Goal: Information Seeking & Learning: Learn about a topic

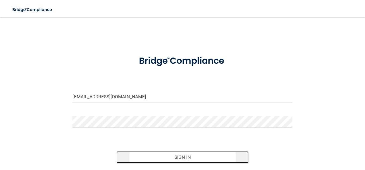
click at [187, 158] on button "Sign In" at bounding box center [183, 157] width 132 height 12
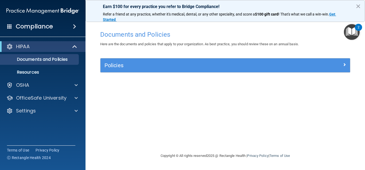
click at [74, 26] on span at bounding box center [74, 26] width 3 height 6
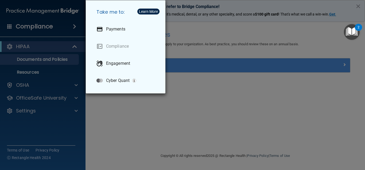
click at [69, 31] on div "Take me to: Payments Compliance Engagement Cyber Quant" at bounding box center [182, 85] width 365 height 170
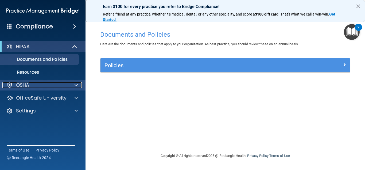
click at [74, 85] on div at bounding box center [75, 85] width 13 height 6
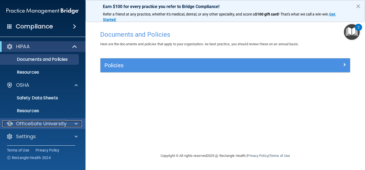
click at [75, 124] on span at bounding box center [76, 123] width 3 height 6
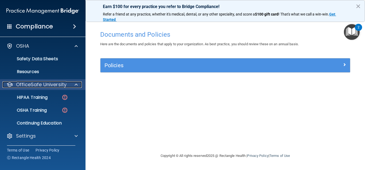
scroll to position [39, 0]
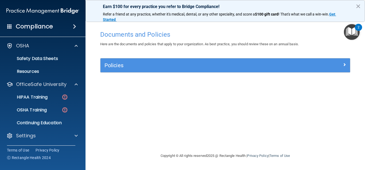
click at [73, 25] on span at bounding box center [74, 26] width 3 height 6
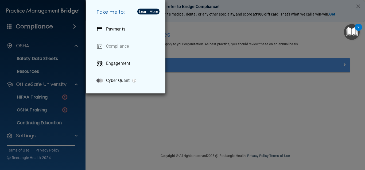
click at [42, 72] on div "Take me to: Payments Compliance Engagement Cyber Quant" at bounding box center [182, 85] width 365 height 170
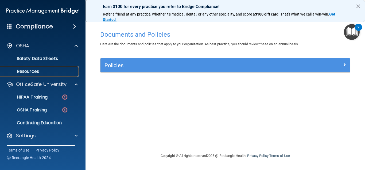
click at [31, 72] on p "Resources" at bounding box center [39, 71] width 73 height 5
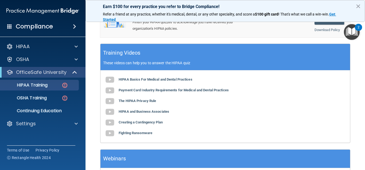
scroll to position [204, 0]
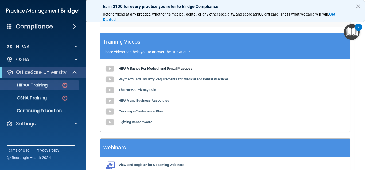
click at [141, 70] on b "HIPAA Basics For Medical and Dental Practices" at bounding box center [156, 68] width 74 height 4
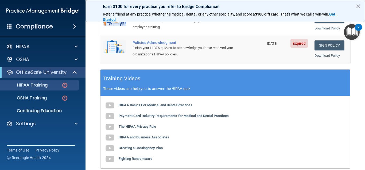
scroll to position [180, 0]
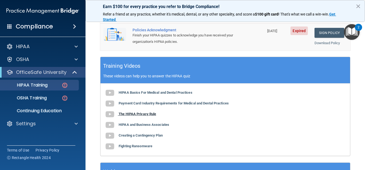
click at [146, 116] on b "The HIPAA Privacy Rule" at bounding box center [137, 114] width 37 height 4
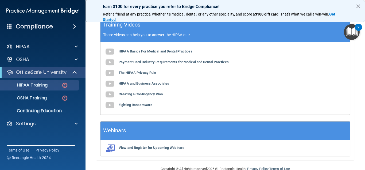
scroll to position [241, 0]
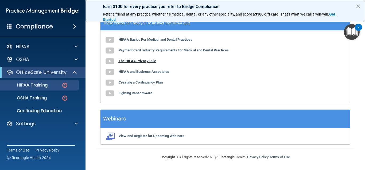
click at [142, 63] on b "The HIPAA Privacy Rule" at bounding box center [137, 61] width 37 height 4
click at [175, 52] on b "Payment Card Industry Requirements for Medical and Dental Practices" at bounding box center [174, 50] width 110 height 4
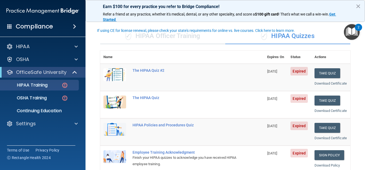
scroll to position [24, 0]
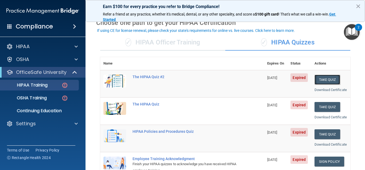
click at [330, 81] on button "Take Quiz" at bounding box center [328, 80] width 26 height 10
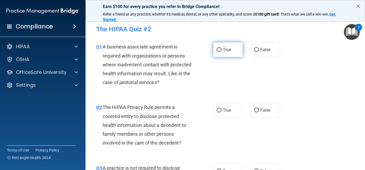
click at [218, 47] on label "True" at bounding box center [227, 49] width 29 height 15
click at [218, 48] on input "True" at bounding box center [219, 50] width 5 height 4
radio input "true"
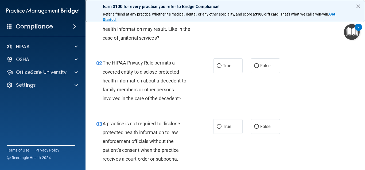
scroll to position [48, 0]
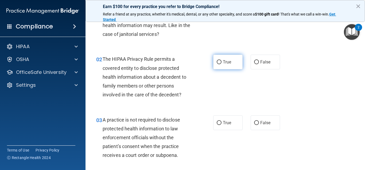
click at [219, 61] on input "True" at bounding box center [219, 62] width 5 height 4
radio input "true"
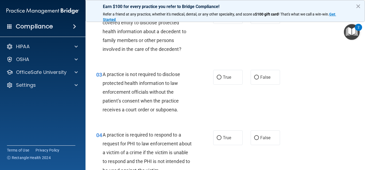
scroll to position [96, 0]
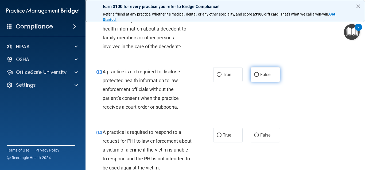
click at [257, 75] on input "False" at bounding box center [256, 75] width 5 height 4
radio input "true"
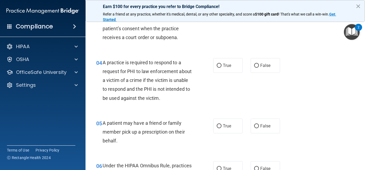
scroll to position [168, 0]
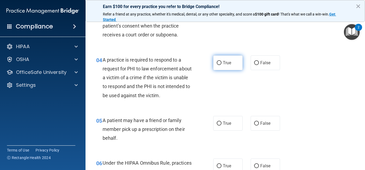
click at [218, 62] on input "True" at bounding box center [219, 63] width 5 height 4
radio input "true"
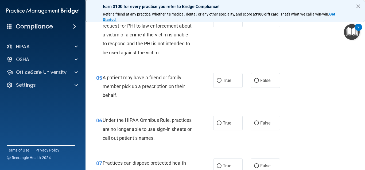
scroll to position [216, 0]
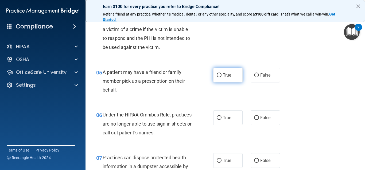
click at [218, 75] on input "True" at bounding box center [219, 75] width 5 height 4
radio input "true"
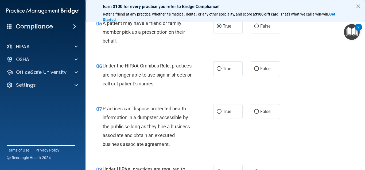
scroll to position [265, 0]
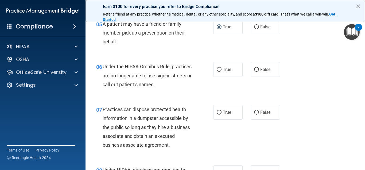
drag, startPoint x: 254, startPoint y: 70, endPoint x: 274, endPoint y: 77, distance: 21.1
click at [255, 70] on input "False" at bounding box center [256, 70] width 5 height 4
radio input "true"
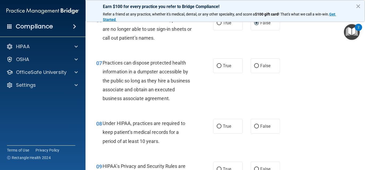
scroll to position [313, 0]
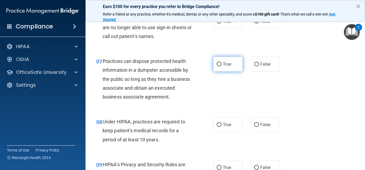
click at [219, 64] on input "True" at bounding box center [219, 64] width 5 height 4
radio input "true"
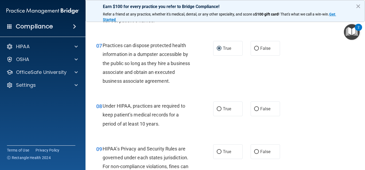
scroll to position [361, 0]
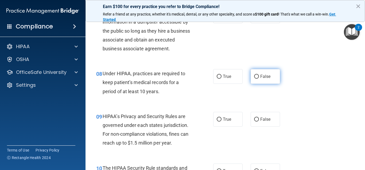
click at [257, 75] on input "False" at bounding box center [256, 77] width 5 height 4
radio input "true"
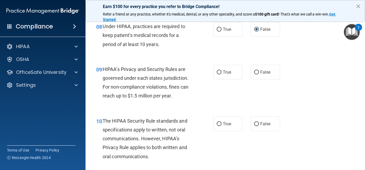
scroll to position [409, 0]
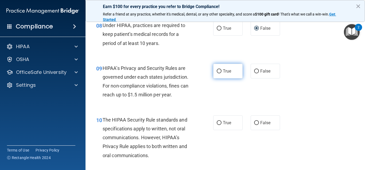
click at [219, 71] on input "True" at bounding box center [219, 71] width 5 height 4
radio input "true"
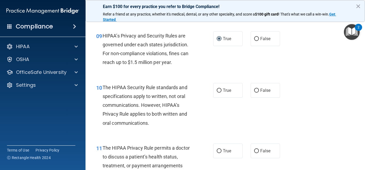
scroll to position [457, 0]
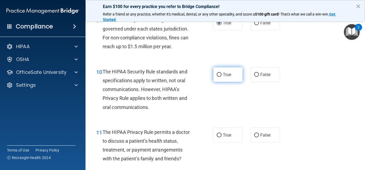
click at [218, 75] on input "True" at bounding box center [219, 75] width 5 height 4
radio input "true"
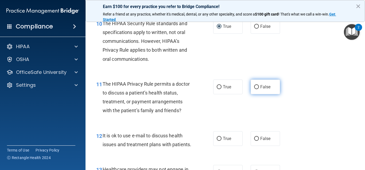
click at [255, 86] on input "False" at bounding box center [256, 87] width 5 height 4
radio input "true"
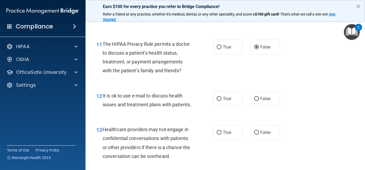
scroll to position [577, 0]
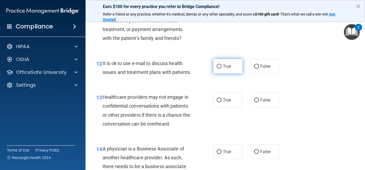
click at [219, 65] on input "True" at bounding box center [219, 66] width 5 height 4
radio input "true"
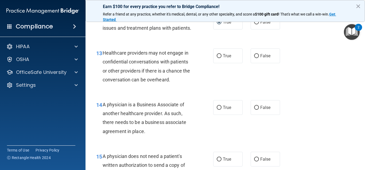
scroll to position [625, 0]
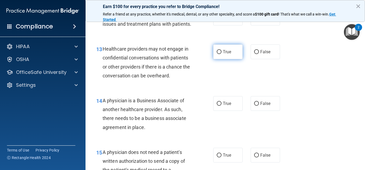
click at [218, 52] on input "True" at bounding box center [219, 52] width 5 height 4
radio input "true"
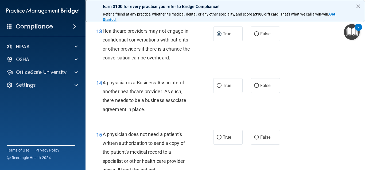
scroll to position [649, 0]
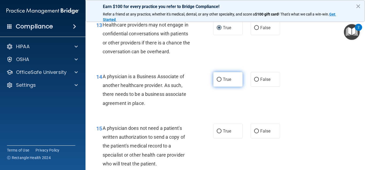
click at [217, 78] on input "True" at bounding box center [219, 80] width 5 height 4
radio input "true"
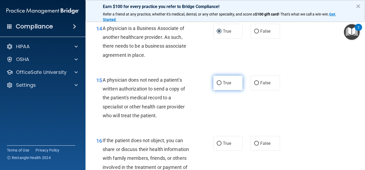
click at [220, 82] on input "True" at bounding box center [219, 83] width 5 height 4
radio input "true"
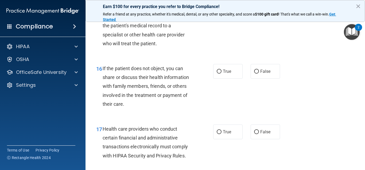
scroll to position [770, 0]
click at [218, 72] on input "True" at bounding box center [219, 71] width 5 height 4
radio input "true"
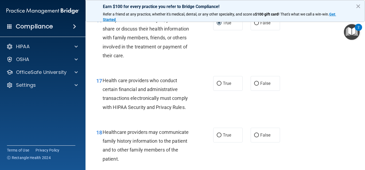
scroll to position [842, 0]
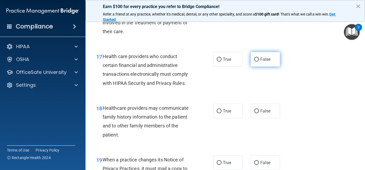
click at [257, 58] on input "False" at bounding box center [256, 59] width 5 height 4
radio input "true"
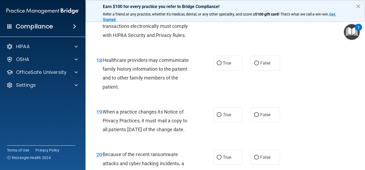
scroll to position [890, 0]
click at [220, 61] on input "True" at bounding box center [219, 63] width 5 height 4
radio input "true"
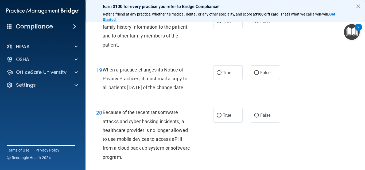
scroll to position [938, 0]
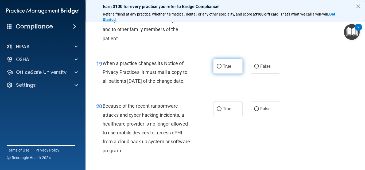
click at [219, 67] on input "True" at bounding box center [219, 66] width 5 height 4
radio input "true"
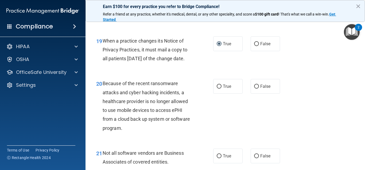
scroll to position [986, 0]
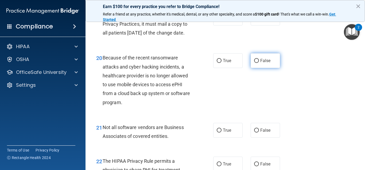
click at [257, 63] on input "False" at bounding box center [256, 61] width 5 height 4
radio input "true"
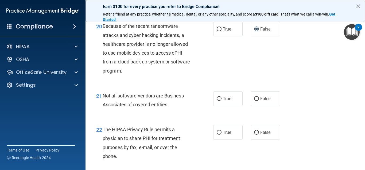
scroll to position [1034, 0]
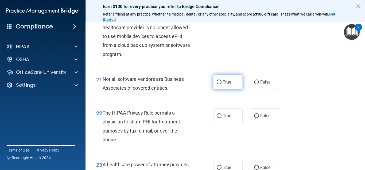
click at [220, 84] on input "True" at bounding box center [219, 82] width 5 height 4
radio input "true"
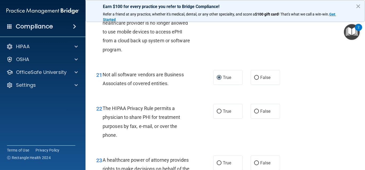
scroll to position [1063, 0]
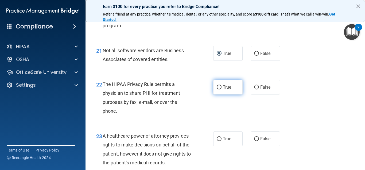
click at [219, 89] on input "True" at bounding box center [219, 87] width 5 height 4
radio input "true"
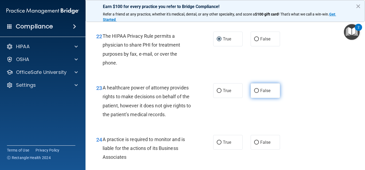
click at [257, 93] on input "False" at bounding box center [256, 91] width 5 height 4
radio input "true"
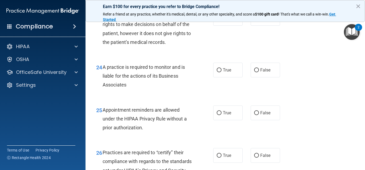
scroll to position [1207, 0]
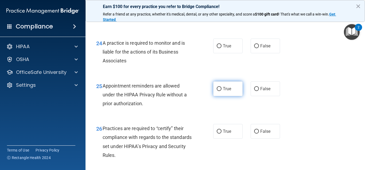
click at [217, 91] on input "True" at bounding box center [219, 89] width 5 height 4
radio input "true"
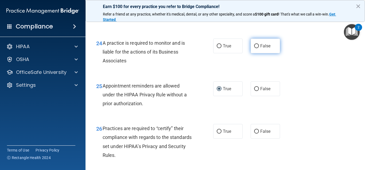
click at [257, 48] on input "False" at bounding box center [256, 46] width 5 height 4
radio input "true"
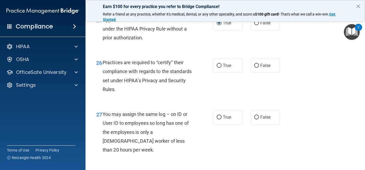
scroll to position [1279, 0]
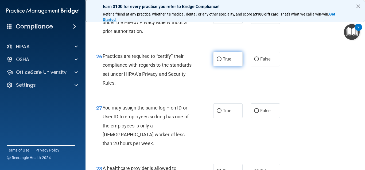
click at [220, 61] on input "True" at bounding box center [219, 59] width 5 height 4
radio input "true"
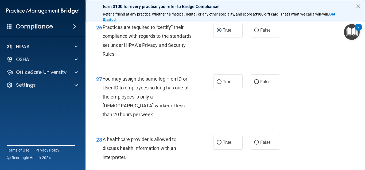
scroll to position [1327, 0]
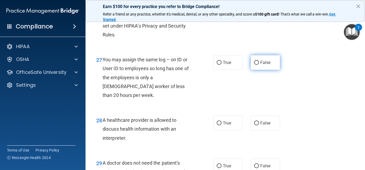
click at [255, 69] on label "False" at bounding box center [265, 62] width 29 height 15
click at [255, 65] on input "False" at bounding box center [256, 63] width 5 height 4
radio input "true"
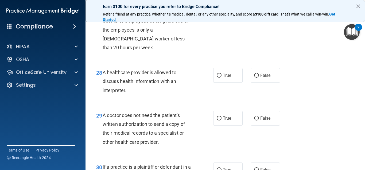
scroll to position [1376, 0]
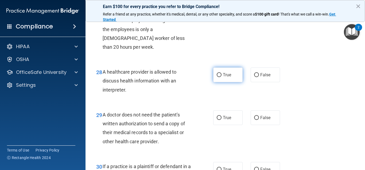
click at [220, 75] on input "True" at bounding box center [219, 75] width 5 height 4
radio input "true"
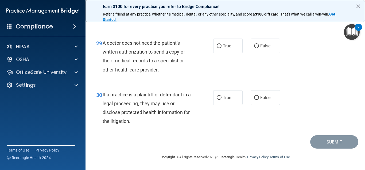
scroll to position [1424, 0]
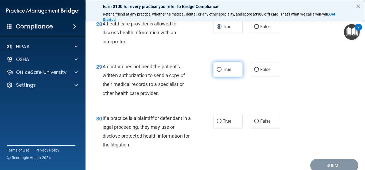
click at [218, 69] on input "True" at bounding box center [219, 70] width 5 height 4
radio input "true"
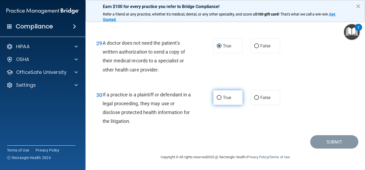
click at [220, 97] on input "True" at bounding box center [219, 98] width 5 height 4
radio input "true"
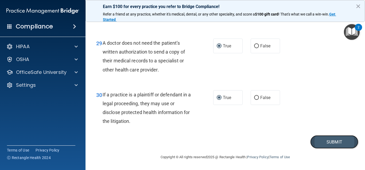
click at [341, 142] on button "Submit" at bounding box center [334, 142] width 48 height 14
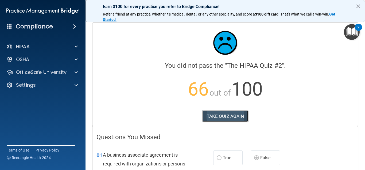
click at [233, 115] on button "TAKE QUIZ AGAIN" at bounding box center [225, 116] width 46 height 12
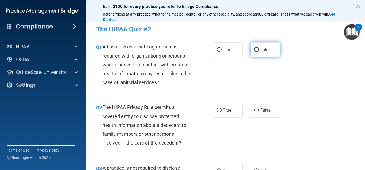
click at [257, 49] on input "False" at bounding box center [256, 50] width 5 height 4
radio input "true"
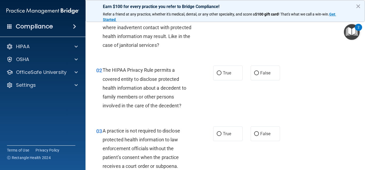
scroll to position [48, 0]
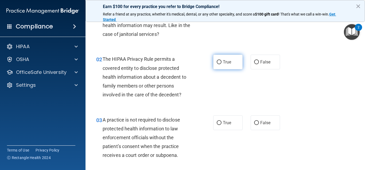
click at [220, 61] on input "True" at bounding box center [219, 62] width 5 height 4
radio input "true"
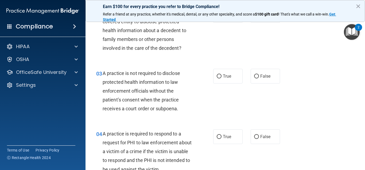
scroll to position [96, 0]
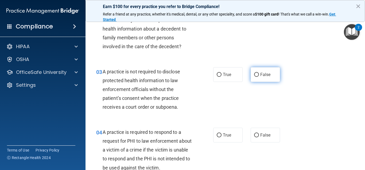
click at [256, 73] on input "False" at bounding box center [256, 75] width 5 height 4
radio input "true"
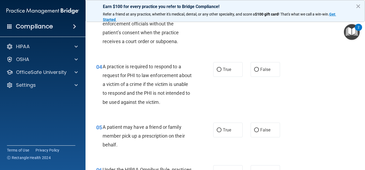
scroll to position [168, 0]
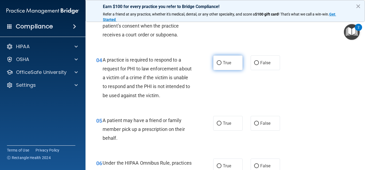
click at [218, 61] on input "True" at bounding box center [219, 63] width 5 height 4
radio input "true"
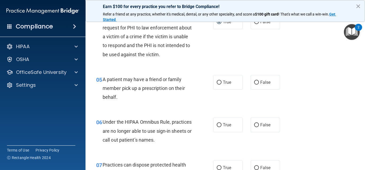
scroll to position [216, 0]
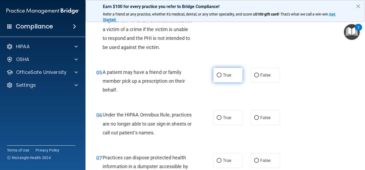
click at [219, 75] on input "True" at bounding box center [219, 75] width 5 height 4
radio input "true"
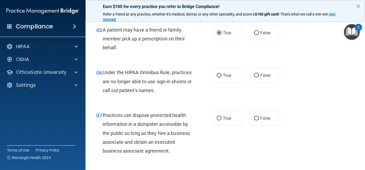
scroll to position [265, 0]
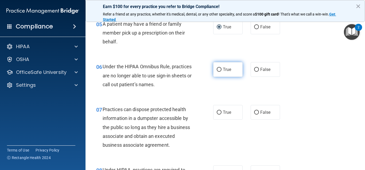
click at [219, 69] on input "True" at bounding box center [219, 70] width 5 height 4
radio input "true"
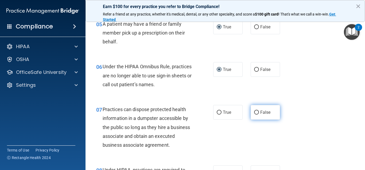
click at [257, 112] on input "False" at bounding box center [256, 112] width 5 height 4
radio input "true"
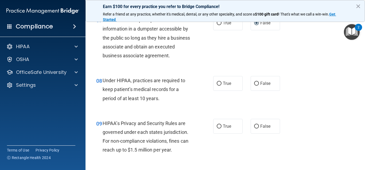
scroll to position [361, 0]
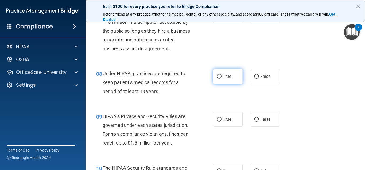
click at [219, 76] on input "True" at bounding box center [219, 77] width 5 height 4
radio input "true"
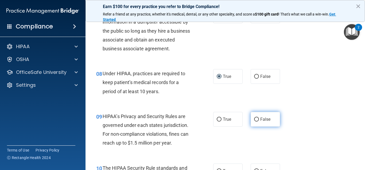
click at [257, 118] on input "False" at bounding box center [256, 119] width 5 height 4
radio input "true"
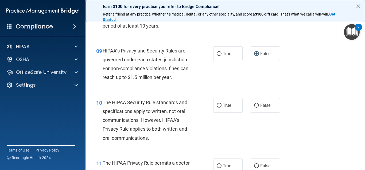
scroll to position [457, 0]
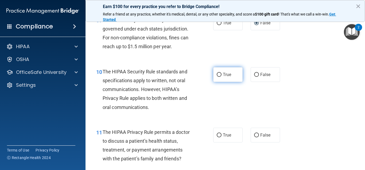
click at [218, 74] on input "True" at bounding box center [219, 75] width 5 height 4
radio input "true"
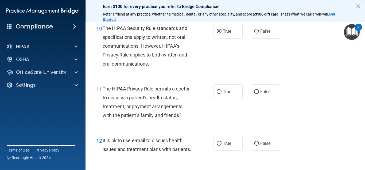
scroll to position [505, 0]
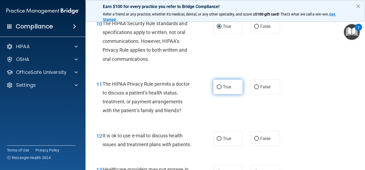
click at [217, 86] on input "True" at bounding box center [219, 87] width 5 height 4
radio input "true"
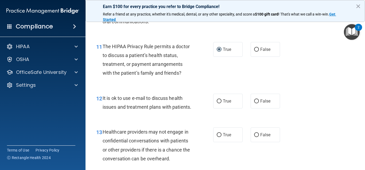
scroll to position [553, 0]
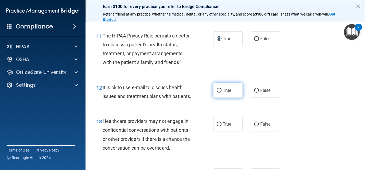
click at [220, 89] on input "True" at bounding box center [219, 90] width 5 height 4
radio input "true"
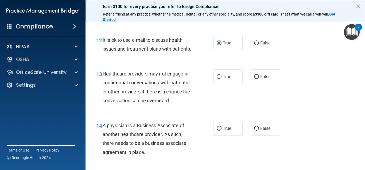
scroll to position [601, 0]
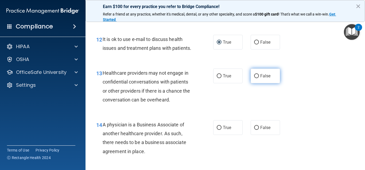
click at [256, 75] on input "False" at bounding box center [256, 76] width 5 height 4
radio input "true"
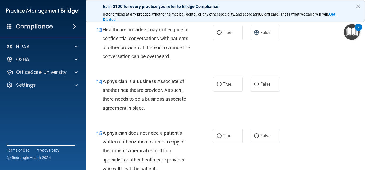
scroll to position [649, 0]
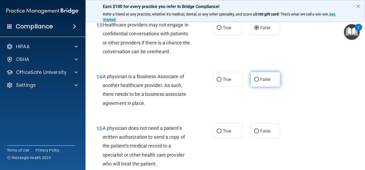
click at [256, 79] on input "False" at bounding box center [256, 80] width 5 height 4
radio input "true"
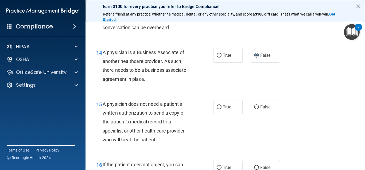
scroll to position [698, 0]
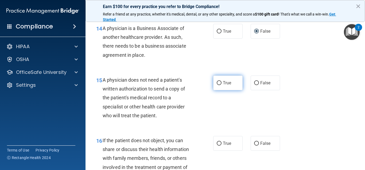
click at [219, 83] on input "True" at bounding box center [219, 83] width 5 height 4
radio input "true"
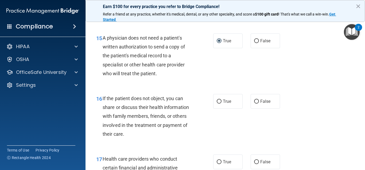
scroll to position [746, 0]
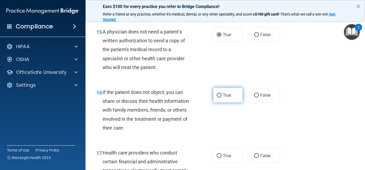
click at [219, 94] on input "True" at bounding box center [219, 95] width 5 height 4
radio input "true"
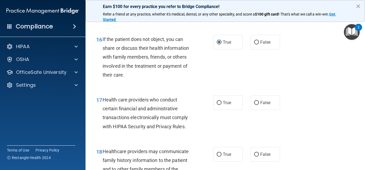
scroll to position [818, 0]
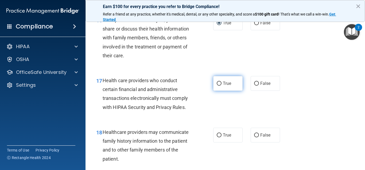
click at [219, 83] on input "True" at bounding box center [219, 84] width 5 height 4
radio input "true"
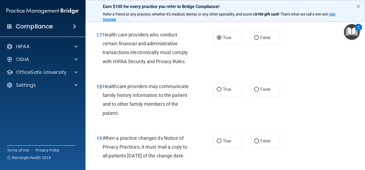
scroll to position [866, 0]
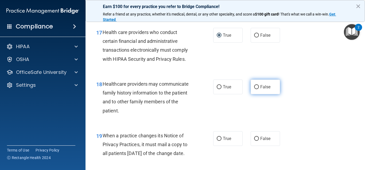
click at [256, 85] on input "False" at bounding box center [256, 87] width 5 height 4
radio input "true"
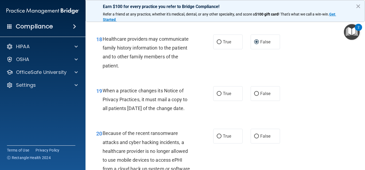
scroll to position [914, 0]
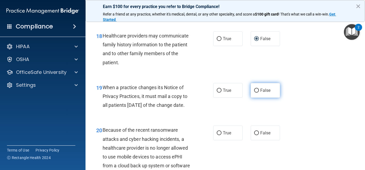
click at [255, 90] on input "False" at bounding box center [256, 90] width 5 height 4
radio input "true"
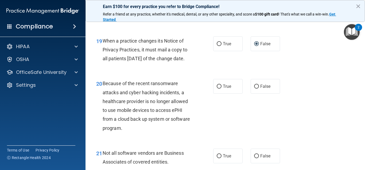
scroll to position [962, 0]
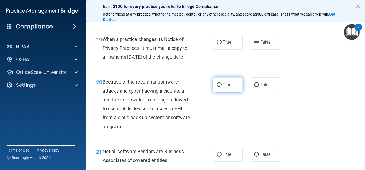
click at [218, 92] on label "True" at bounding box center [227, 84] width 29 height 15
click at [218, 87] on input "True" at bounding box center [219, 85] width 5 height 4
radio input "true"
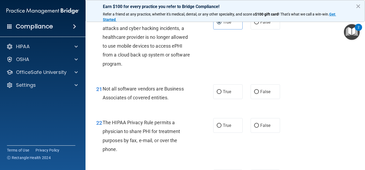
scroll to position [1034, 0]
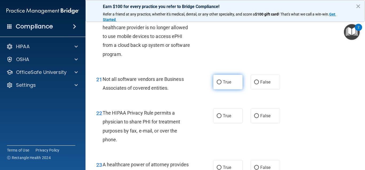
click at [220, 84] on input "True" at bounding box center [219, 82] width 5 height 4
radio input "true"
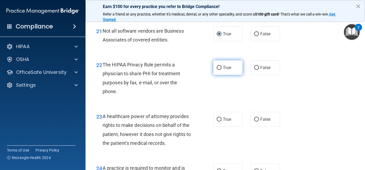
click at [221, 70] on input "True" at bounding box center [219, 68] width 5 height 4
radio input "true"
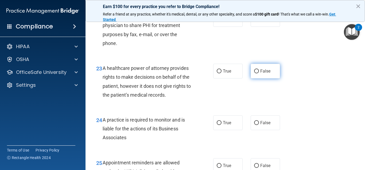
click at [255, 73] on input "False" at bounding box center [256, 71] width 5 height 4
radio input "true"
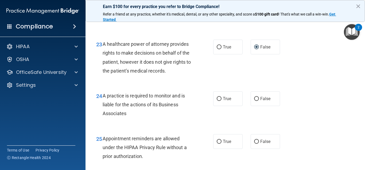
scroll to position [1179, 0]
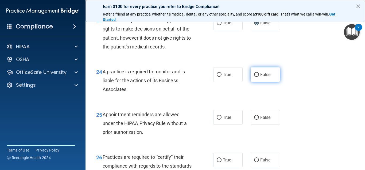
click at [257, 77] on input "False" at bounding box center [256, 75] width 5 height 4
radio input "true"
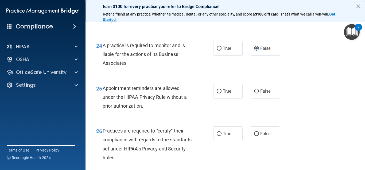
scroll to position [1227, 0]
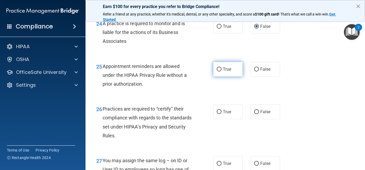
click at [220, 71] on input "True" at bounding box center [219, 69] width 5 height 4
radio input "true"
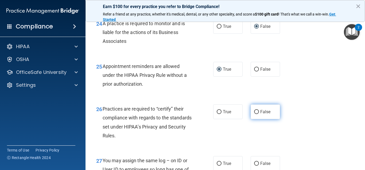
click at [257, 114] on input "False" at bounding box center [256, 112] width 5 height 4
radio input "true"
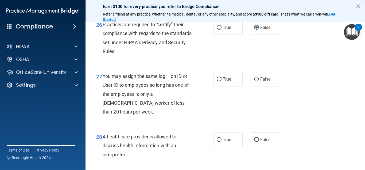
scroll to position [1323, 0]
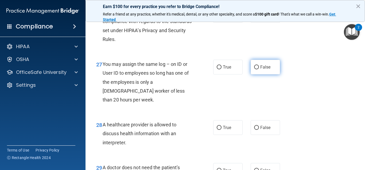
click at [257, 69] on input "False" at bounding box center [256, 67] width 5 height 4
radio input "true"
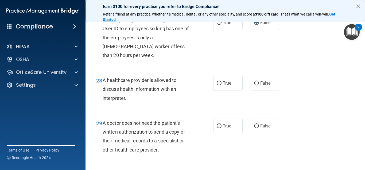
scroll to position [1371, 0]
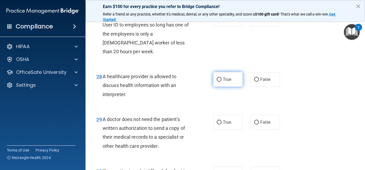
click at [220, 79] on input "True" at bounding box center [219, 80] width 5 height 4
radio input "true"
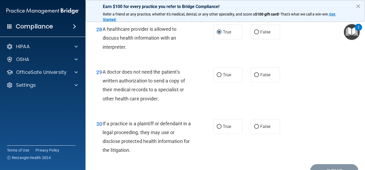
scroll to position [1419, 0]
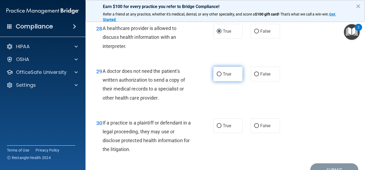
click at [220, 75] on input "True" at bounding box center [219, 74] width 5 height 4
radio input "true"
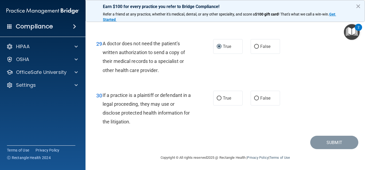
scroll to position [1448, 0]
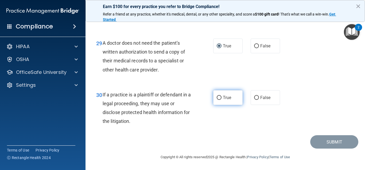
click at [222, 97] on label "True" at bounding box center [227, 97] width 29 height 15
click at [222, 97] on input "True" at bounding box center [219, 98] width 5 height 4
radio input "true"
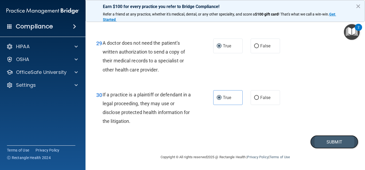
click at [324, 140] on button "Submit" at bounding box center [334, 142] width 48 height 14
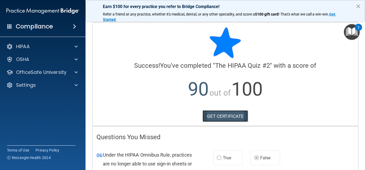
click at [224, 114] on link "GET CERTIFICATE" at bounding box center [226, 116] width 46 height 12
click at [358, 7] on button "×" at bounding box center [358, 6] width 5 height 9
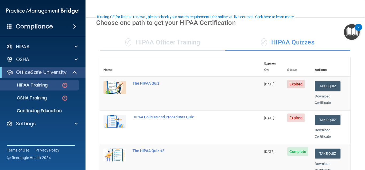
scroll to position [48, 0]
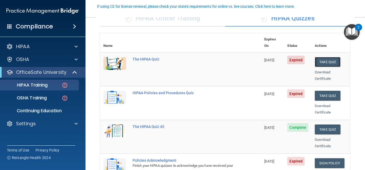
click at [327, 57] on button "Take Quiz" at bounding box center [328, 62] width 26 height 10
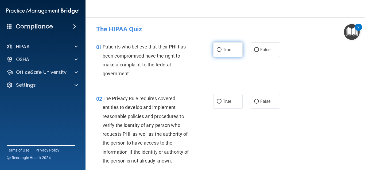
click at [218, 48] on input "True" at bounding box center [219, 50] width 5 height 4
radio input "true"
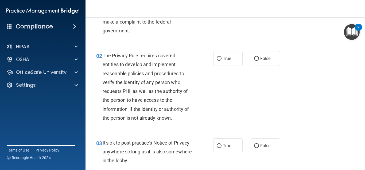
scroll to position [48, 0]
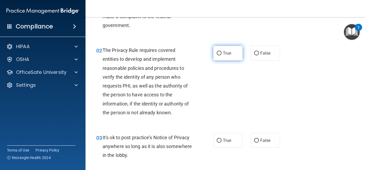
click at [220, 52] on input "True" at bounding box center [219, 53] width 5 height 4
radio input "true"
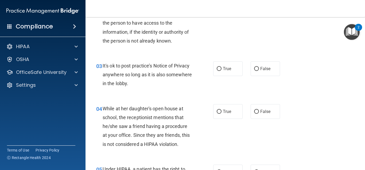
scroll to position [120, 0]
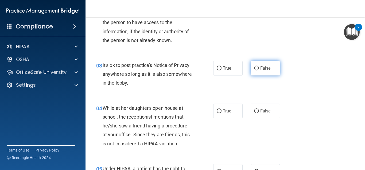
click at [256, 68] on input "False" at bounding box center [256, 68] width 5 height 4
radio input "true"
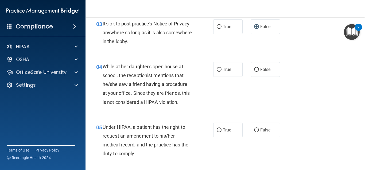
scroll to position [168, 0]
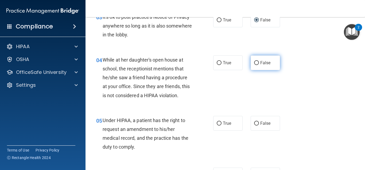
click at [256, 62] on input "False" at bounding box center [256, 63] width 5 height 4
radio input "true"
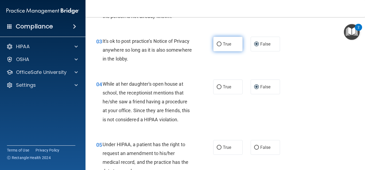
click at [218, 41] on label "True" at bounding box center [227, 44] width 29 height 15
click at [218, 42] on input "True" at bounding box center [219, 44] width 5 height 4
radio input "true"
radio input "false"
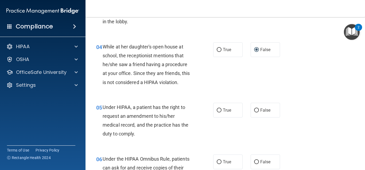
scroll to position [192, 0]
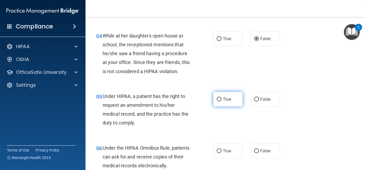
click at [221, 98] on input "True" at bounding box center [219, 99] width 5 height 4
radio input "true"
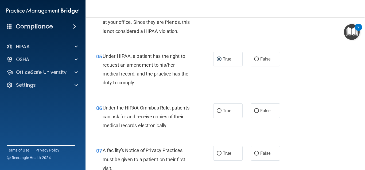
scroll to position [241, 0]
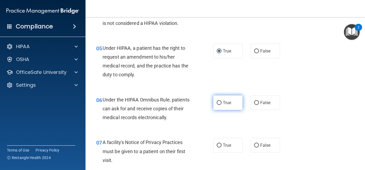
click at [219, 102] on input "True" at bounding box center [219, 103] width 5 height 4
radio input "true"
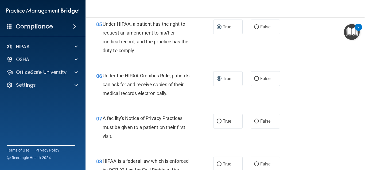
scroll to position [289, 0]
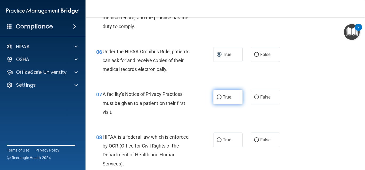
click at [219, 97] on input "True" at bounding box center [219, 97] width 5 height 4
radio input "true"
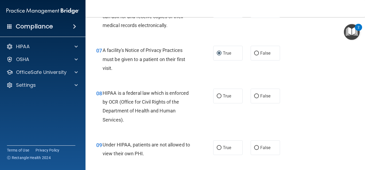
scroll to position [337, 0]
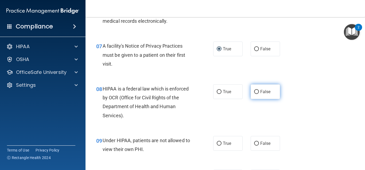
click at [258, 90] on input "False" at bounding box center [256, 92] width 5 height 4
radio input "true"
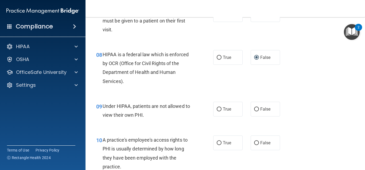
scroll to position [385, 0]
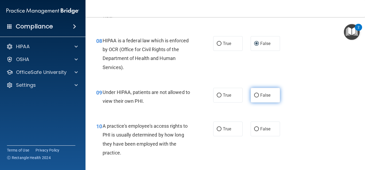
click at [255, 95] on input "False" at bounding box center [256, 95] width 5 height 4
radio input "true"
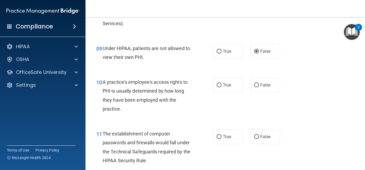
scroll to position [433, 0]
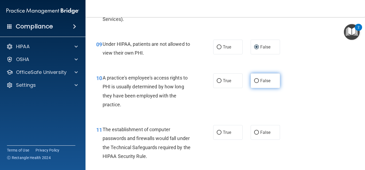
click at [256, 81] on input "False" at bounding box center [256, 81] width 5 height 4
radio input "true"
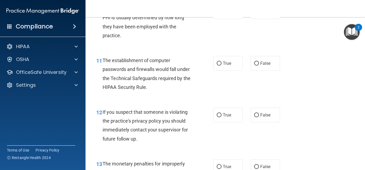
scroll to position [505, 0]
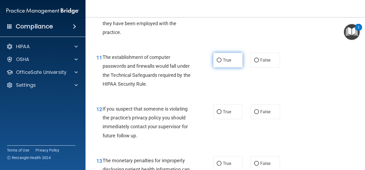
click at [220, 61] on input "True" at bounding box center [219, 60] width 5 height 4
radio input "true"
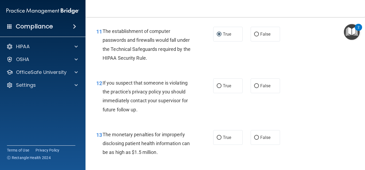
scroll to position [553, 0]
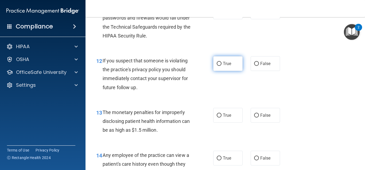
click at [220, 63] on input "True" at bounding box center [219, 64] width 5 height 4
radio input "true"
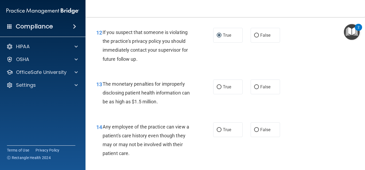
scroll to position [601, 0]
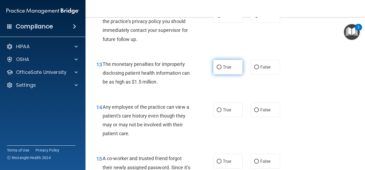
click at [220, 65] on input "True" at bounding box center [219, 67] width 5 height 4
radio input "true"
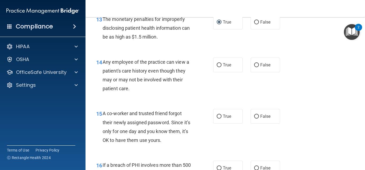
scroll to position [649, 0]
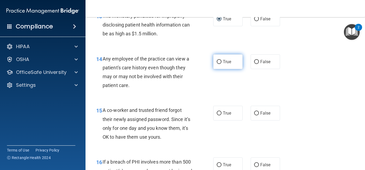
click at [220, 61] on input "True" at bounding box center [219, 62] width 5 height 4
radio input "true"
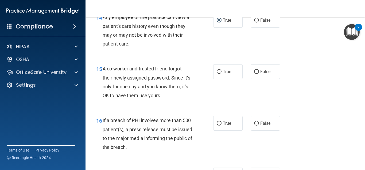
scroll to position [698, 0]
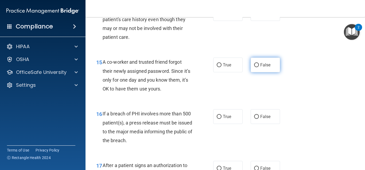
click at [257, 65] on input "False" at bounding box center [256, 65] width 5 height 4
radio input "true"
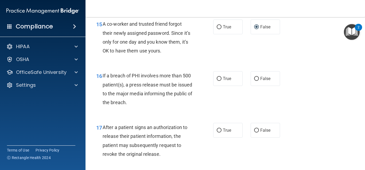
scroll to position [746, 0]
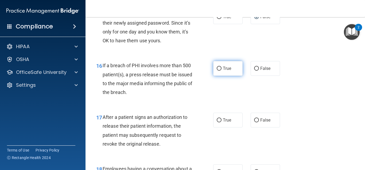
click at [216, 67] on label "True" at bounding box center [227, 68] width 29 height 15
click at [217, 67] on input "True" at bounding box center [219, 69] width 5 height 4
radio input "true"
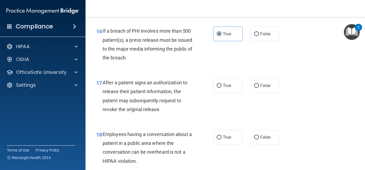
scroll to position [794, 0]
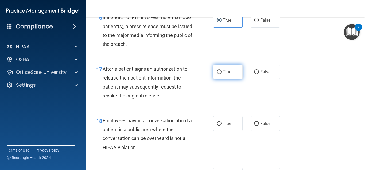
click at [221, 72] on input "True" at bounding box center [219, 72] width 5 height 4
radio input "true"
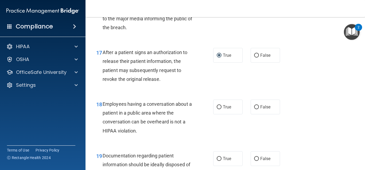
scroll to position [842, 0]
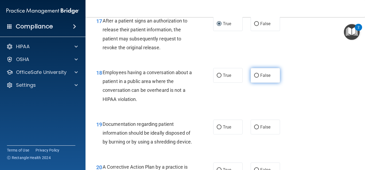
click at [258, 75] on input "False" at bounding box center [256, 75] width 5 height 4
radio input "true"
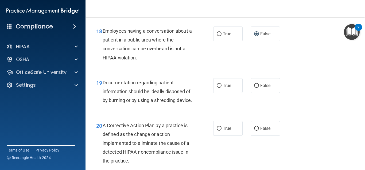
scroll to position [890, 0]
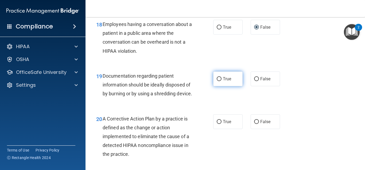
click at [221, 79] on input "True" at bounding box center [219, 79] width 5 height 4
radio input "true"
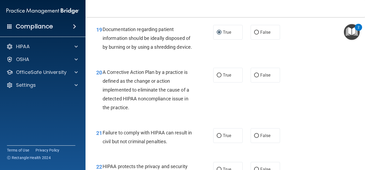
scroll to position [938, 0]
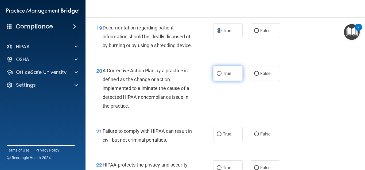
click at [219, 76] on input "True" at bounding box center [219, 74] width 5 height 4
radio input "true"
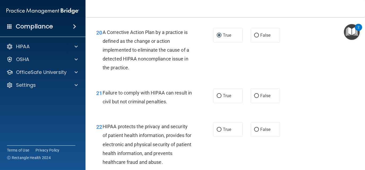
scroll to position [986, 0]
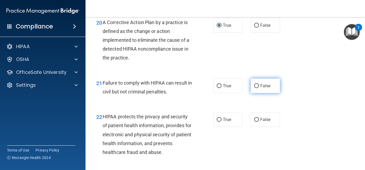
click at [257, 88] on input "False" at bounding box center [256, 86] width 5 height 4
radio input "true"
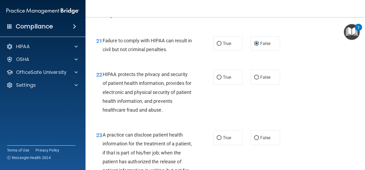
scroll to position [1034, 0]
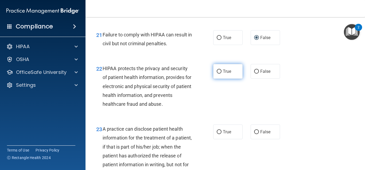
click at [219, 73] on input "True" at bounding box center [219, 71] width 5 height 4
radio input "true"
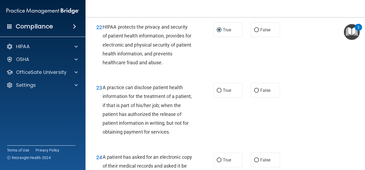
scroll to position [1082, 0]
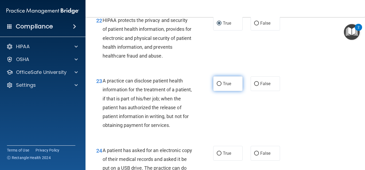
click at [223, 86] on span "True" at bounding box center [227, 83] width 8 height 5
click at [222, 86] on input "True" at bounding box center [219, 84] width 5 height 4
radio input "true"
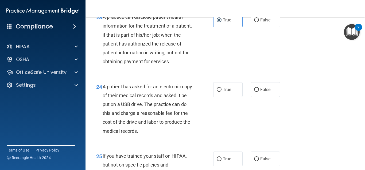
scroll to position [1155, 0]
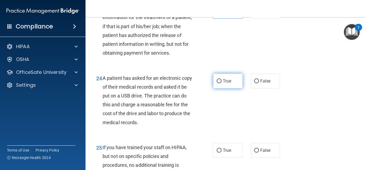
click at [219, 83] on input "True" at bounding box center [219, 81] width 5 height 4
radio input "true"
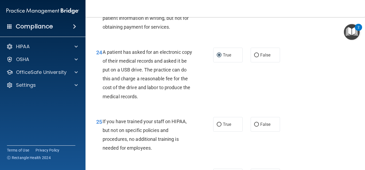
scroll to position [1203, 0]
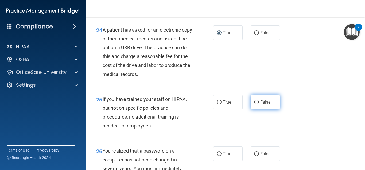
click at [255, 104] on input "False" at bounding box center [256, 102] width 5 height 4
radio input "true"
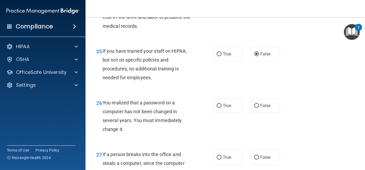
scroll to position [1275, 0]
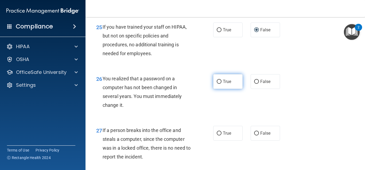
click at [219, 84] on input "True" at bounding box center [219, 82] width 5 height 4
radio input "true"
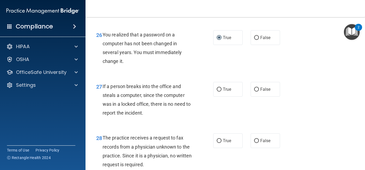
scroll to position [1323, 0]
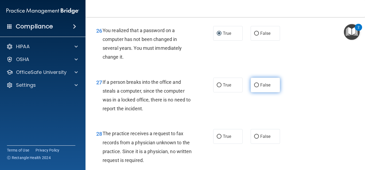
click at [255, 87] on input "False" at bounding box center [256, 85] width 5 height 4
radio input "true"
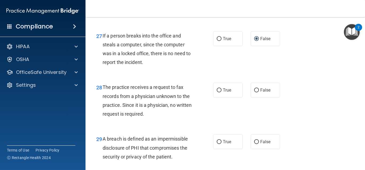
scroll to position [1371, 0]
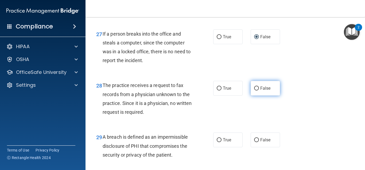
click at [255, 90] on input "False" at bounding box center [256, 88] width 5 height 4
radio input "true"
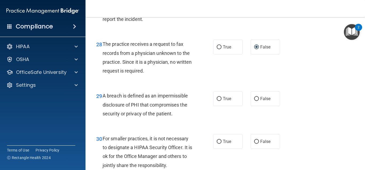
scroll to position [1419, 0]
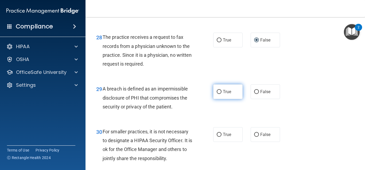
click at [221, 94] on input "True" at bounding box center [219, 92] width 5 height 4
radio input "true"
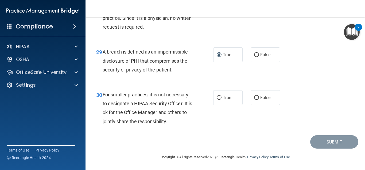
scroll to position [1465, 0]
click at [219, 97] on input "True" at bounding box center [219, 98] width 5 height 4
radio input "true"
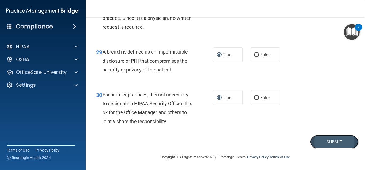
click at [334, 143] on button "Submit" at bounding box center [334, 142] width 48 height 14
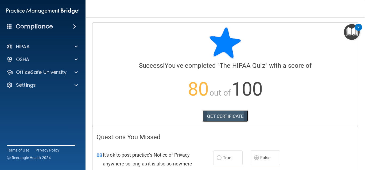
click at [229, 116] on link "GET CERTIFICATE" at bounding box center [226, 116] width 46 height 12
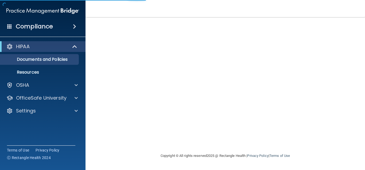
click at [229, 153] on div "Copyright © All rights reserved 2025 @ Rectangle Health | Privacy Policy | Term…" at bounding box center [225, 155] width 195 height 17
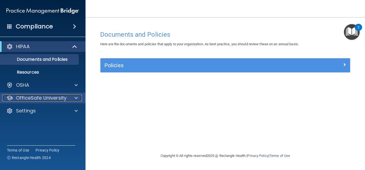
click at [73, 95] on div at bounding box center [75, 98] width 13 height 6
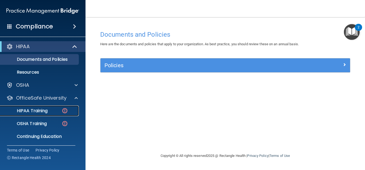
click at [46, 110] on p "HIPAA Training" at bounding box center [25, 110] width 44 height 5
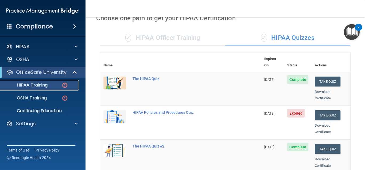
scroll to position [24, 0]
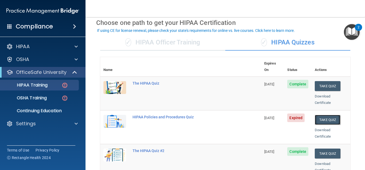
click at [324, 115] on button "Take Quiz" at bounding box center [328, 120] width 26 height 10
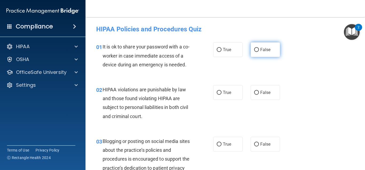
click at [256, 50] on input "False" at bounding box center [256, 50] width 5 height 4
radio input "true"
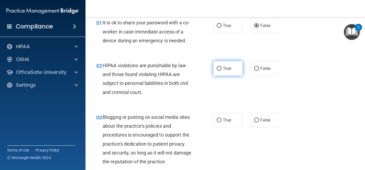
click at [218, 68] on input "True" at bounding box center [219, 69] width 5 height 4
radio input "true"
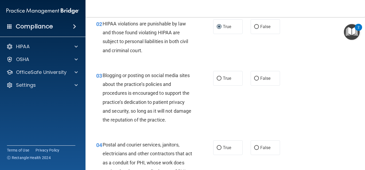
scroll to position [72, 0]
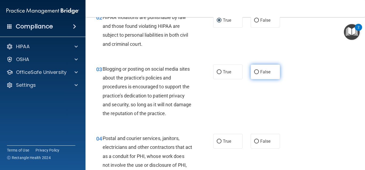
click at [255, 72] on input "False" at bounding box center [256, 72] width 5 height 4
radio input "true"
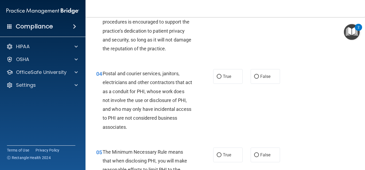
scroll to position [144, 0]
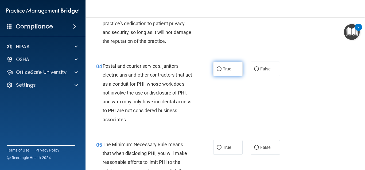
click at [218, 68] on input "True" at bounding box center [219, 69] width 5 height 4
radio input "true"
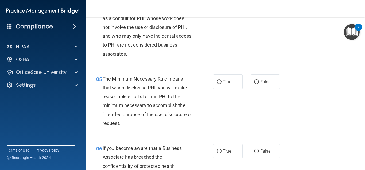
scroll to position [216, 0]
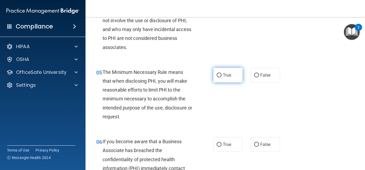
click at [222, 75] on label "True" at bounding box center [227, 75] width 29 height 15
click at [222, 75] on input "True" at bounding box center [219, 75] width 5 height 4
radio input "true"
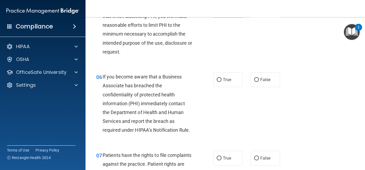
scroll to position [289, 0]
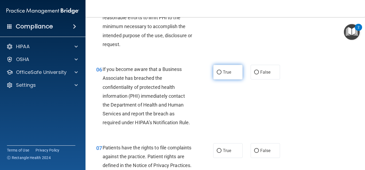
click at [220, 71] on input "True" at bounding box center [219, 72] width 5 height 4
radio input "true"
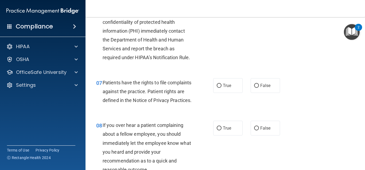
scroll to position [361, 0]
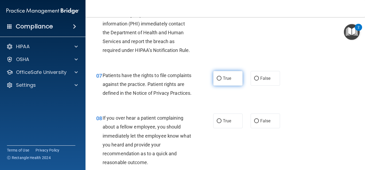
click at [220, 77] on input "True" at bounding box center [219, 78] width 5 height 4
radio input "true"
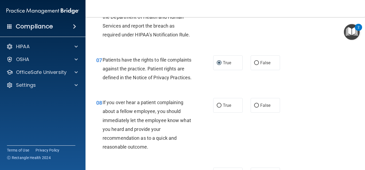
scroll to position [409, 0]
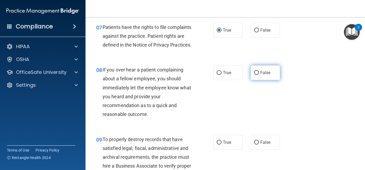
click at [255, 75] on input "False" at bounding box center [256, 73] width 5 height 4
radio input "true"
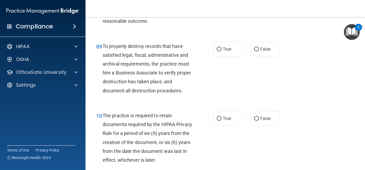
scroll to position [505, 0]
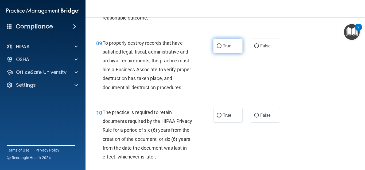
click at [218, 48] on input "True" at bounding box center [219, 46] width 5 height 4
radio input "true"
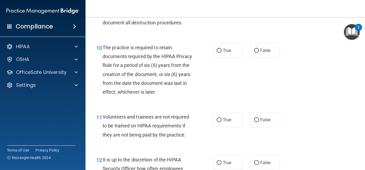
scroll to position [577, 0]
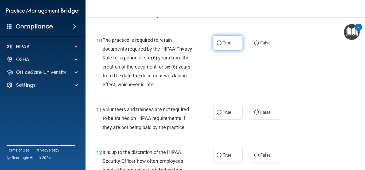
click at [220, 45] on input "True" at bounding box center [219, 43] width 5 height 4
radio input "true"
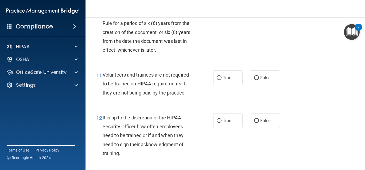
scroll to position [625, 0]
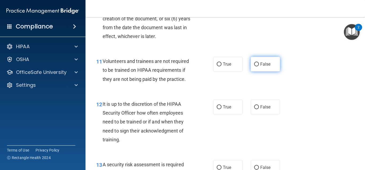
click at [254, 66] on input "False" at bounding box center [256, 64] width 5 height 4
radio input "true"
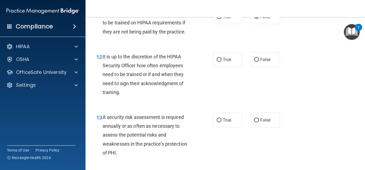
scroll to position [673, 0]
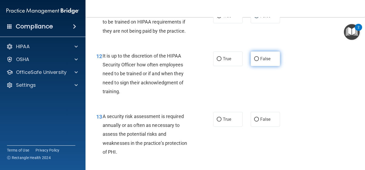
click at [256, 61] on input "False" at bounding box center [256, 59] width 5 height 4
radio input "true"
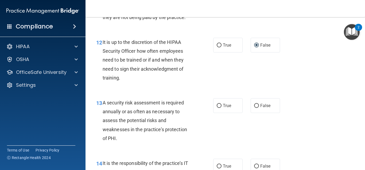
scroll to position [722, 0]
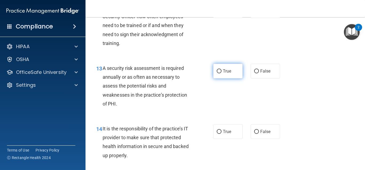
click at [217, 73] on input "True" at bounding box center [219, 71] width 5 height 4
radio input "true"
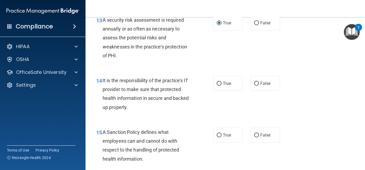
scroll to position [794, 0]
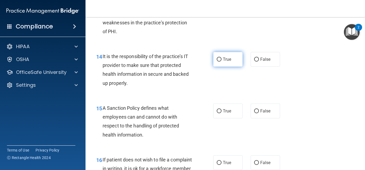
click at [217, 61] on input "True" at bounding box center [219, 59] width 5 height 4
radio input "true"
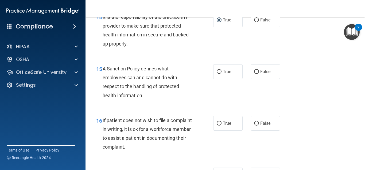
scroll to position [842, 0]
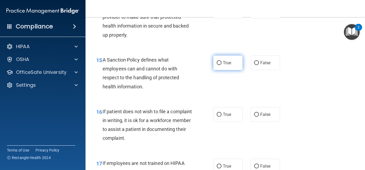
click at [220, 65] on input "True" at bounding box center [219, 63] width 5 height 4
radio input "true"
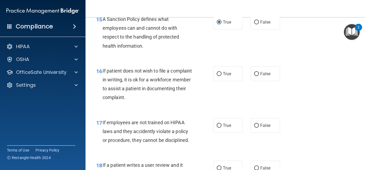
scroll to position [890, 0]
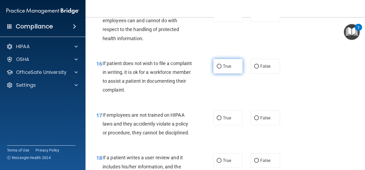
click at [219, 68] on input "True" at bounding box center [219, 66] width 5 height 4
radio input "true"
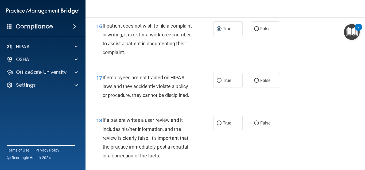
scroll to position [938, 0]
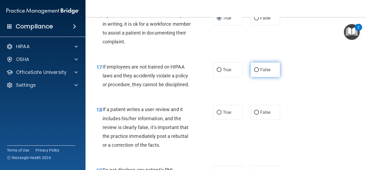
click at [255, 72] on input "False" at bounding box center [256, 70] width 5 height 4
radio input "true"
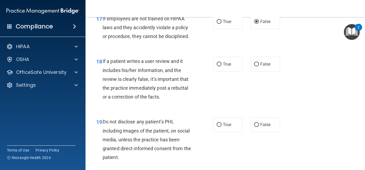
scroll to position [1010, 0]
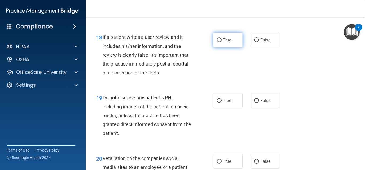
click at [219, 42] on input "True" at bounding box center [219, 40] width 5 height 4
radio input "true"
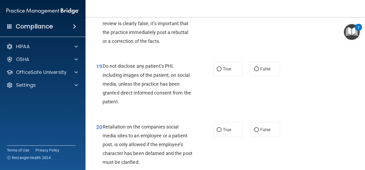
scroll to position [1058, 0]
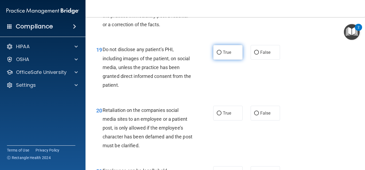
click at [220, 55] on input "True" at bounding box center [219, 53] width 5 height 4
radio input "true"
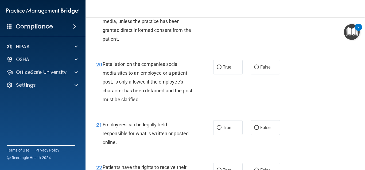
scroll to position [1106, 0]
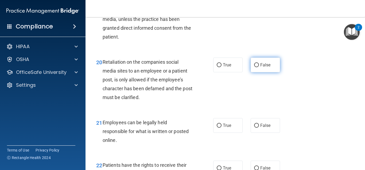
click at [255, 67] on input "False" at bounding box center [256, 65] width 5 height 4
radio input "true"
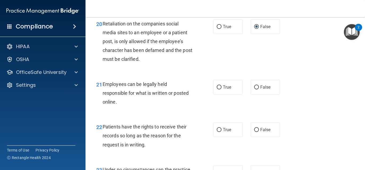
scroll to position [1155, 0]
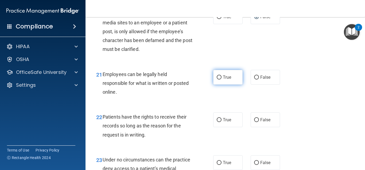
click at [219, 79] on input "True" at bounding box center [219, 77] width 5 height 4
radio input "true"
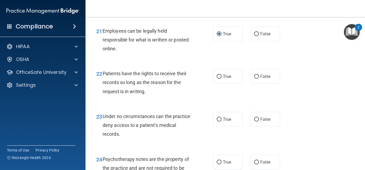
scroll to position [1203, 0]
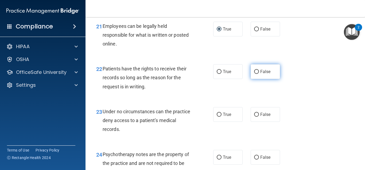
click at [255, 74] on input "False" at bounding box center [256, 72] width 5 height 4
radio input "true"
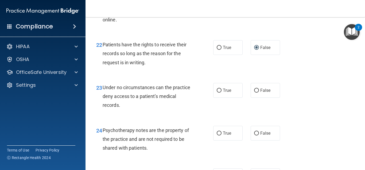
scroll to position [1251, 0]
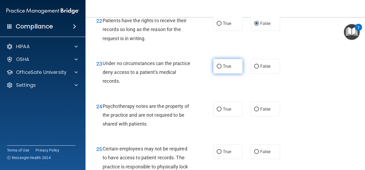
click at [219, 68] on input "True" at bounding box center [219, 66] width 5 height 4
radio input "true"
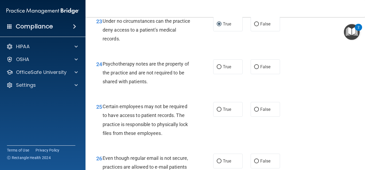
scroll to position [1299, 0]
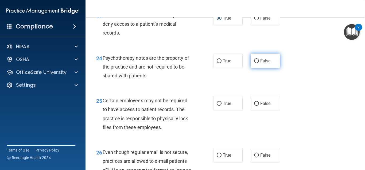
click at [257, 63] on input "False" at bounding box center [256, 61] width 5 height 4
radio input "true"
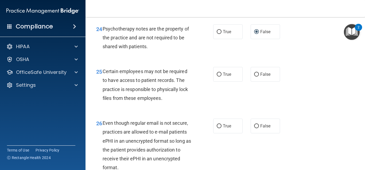
scroll to position [1347, 0]
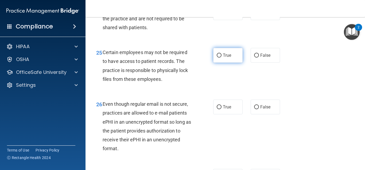
click at [218, 57] on input "True" at bounding box center [219, 55] width 5 height 4
radio input "true"
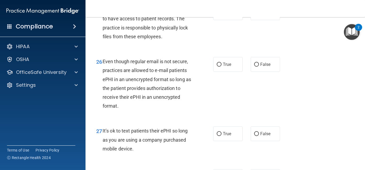
scroll to position [1395, 0]
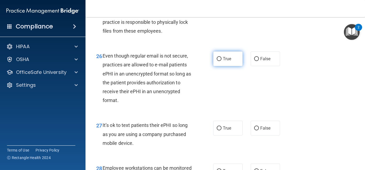
click at [218, 61] on input "True" at bounding box center [219, 59] width 5 height 4
radio input "true"
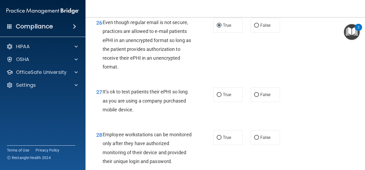
scroll to position [1443, 0]
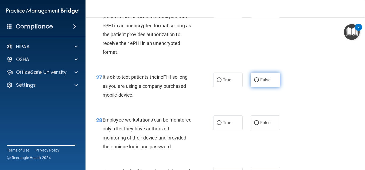
click at [256, 82] on input "False" at bounding box center [256, 80] width 5 height 4
radio input "true"
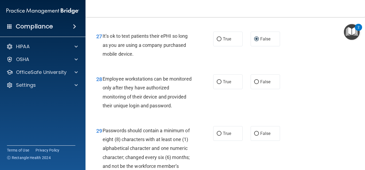
scroll to position [1491, 0]
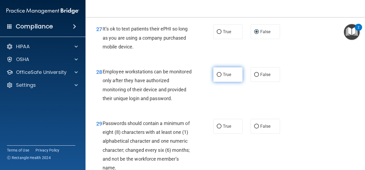
click at [218, 77] on input "True" at bounding box center [219, 75] width 5 height 4
radio input "true"
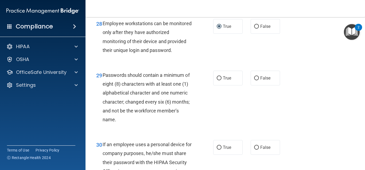
scroll to position [1563, 0]
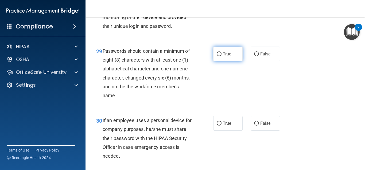
click at [218, 56] on input "True" at bounding box center [219, 54] width 5 height 4
radio input "true"
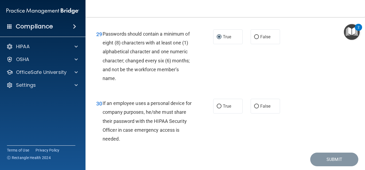
scroll to position [1608, 0]
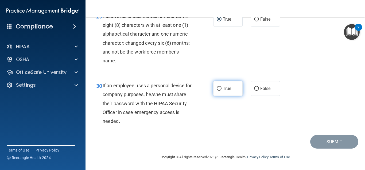
click at [220, 88] on input "True" at bounding box center [219, 89] width 5 height 4
radio input "true"
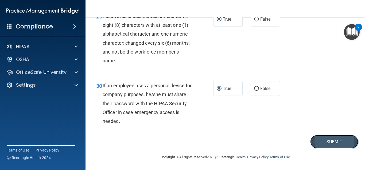
click at [333, 139] on button "Submit" at bounding box center [334, 142] width 48 height 14
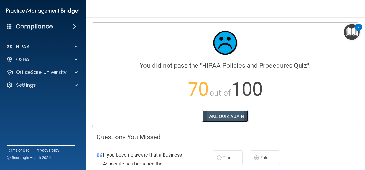
click at [226, 115] on button "TAKE QUIZ AGAIN" at bounding box center [225, 116] width 46 height 12
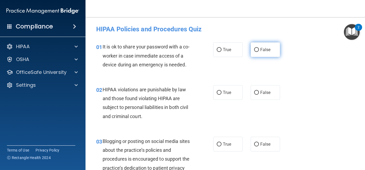
click at [257, 48] on input "False" at bounding box center [256, 50] width 5 height 4
radio input "true"
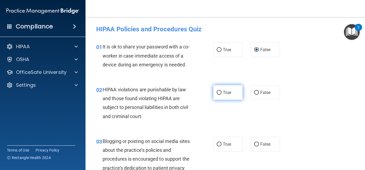
click at [219, 91] on input "True" at bounding box center [219, 93] width 5 height 4
radio input "true"
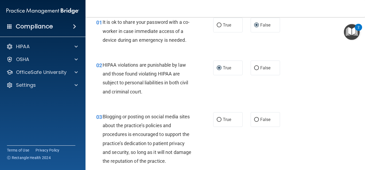
scroll to position [48, 0]
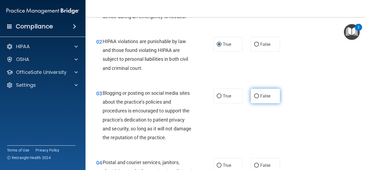
click at [256, 95] on input "False" at bounding box center [256, 96] width 5 height 4
radio input "true"
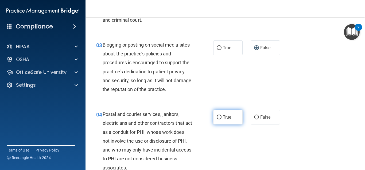
click at [218, 116] on input "True" at bounding box center [219, 117] width 5 height 4
radio input "true"
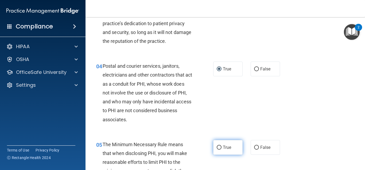
click at [219, 147] on input "True" at bounding box center [219, 147] width 5 height 4
radio input "true"
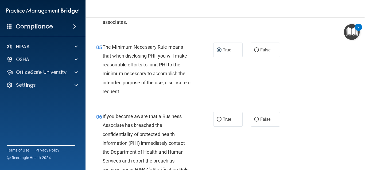
scroll to position [265, 0]
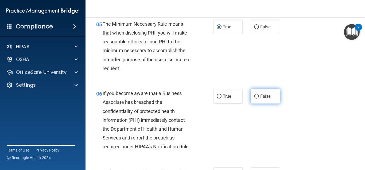
click at [255, 95] on input "False" at bounding box center [256, 96] width 5 height 4
radio input "true"
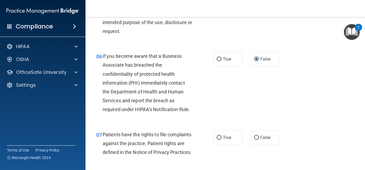
scroll to position [313, 0]
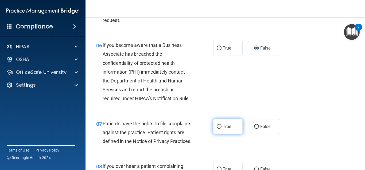
click at [219, 125] on input "True" at bounding box center [219, 127] width 5 height 4
radio input "true"
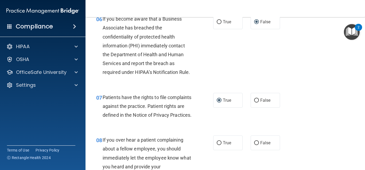
scroll to position [361, 0]
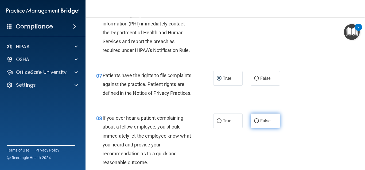
click at [257, 123] on input "False" at bounding box center [256, 121] width 5 height 4
radio input "true"
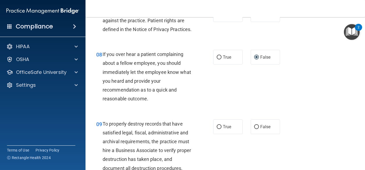
scroll to position [433, 0]
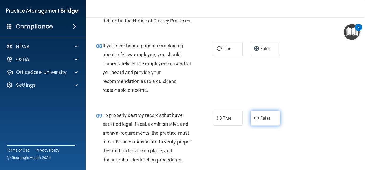
click at [257, 120] on input "False" at bounding box center [256, 118] width 5 height 4
radio input "true"
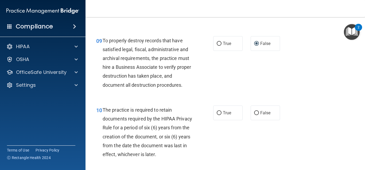
scroll to position [529, 0]
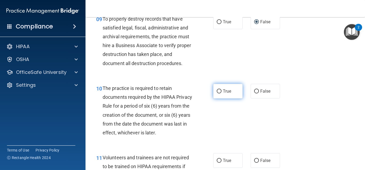
click at [219, 93] on input "True" at bounding box center [219, 91] width 5 height 4
radio input "true"
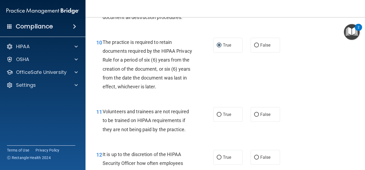
scroll to position [577, 0]
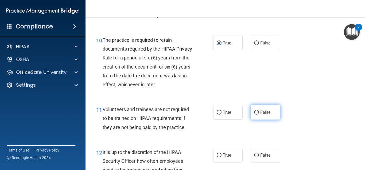
drag, startPoint x: 255, startPoint y: 122, endPoint x: 268, endPoint y: 125, distance: 12.8
click at [255, 114] on input "False" at bounding box center [256, 112] width 5 height 4
radio input "true"
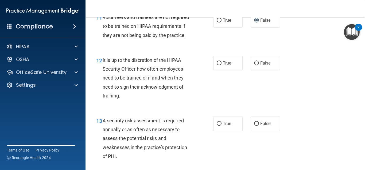
scroll to position [673, 0]
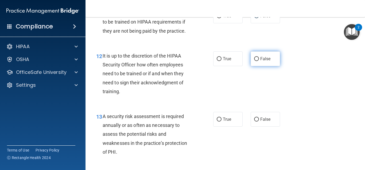
click at [256, 61] on input "False" at bounding box center [256, 59] width 5 height 4
radio input "true"
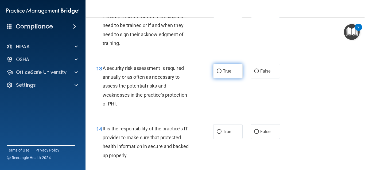
click at [220, 73] on input "True" at bounding box center [219, 71] width 5 height 4
radio input "true"
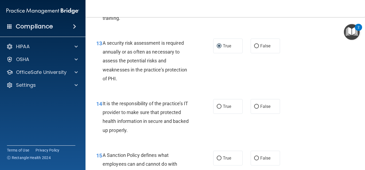
scroll to position [770, 0]
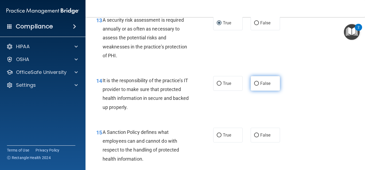
click at [256, 86] on input "False" at bounding box center [256, 84] width 5 height 4
radio input "true"
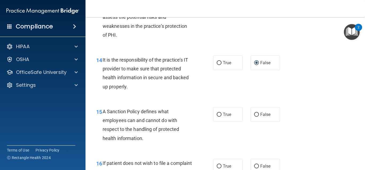
scroll to position [818, 0]
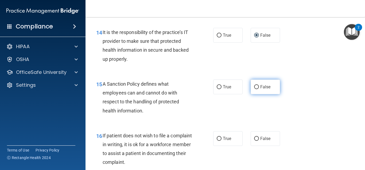
click at [258, 89] on input "False" at bounding box center [256, 87] width 5 height 4
radio input "true"
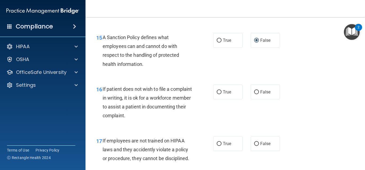
scroll to position [866, 0]
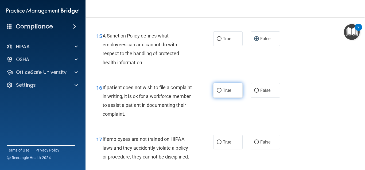
click at [219, 92] on input "True" at bounding box center [219, 90] width 5 height 4
radio input "true"
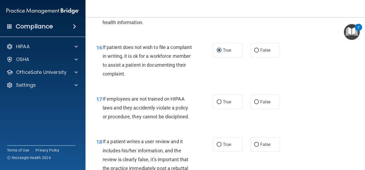
scroll to position [914, 0]
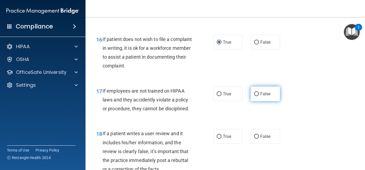
click at [256, 96] on input "False" at bounding box center [256, 94] width 5 height 4
radio input "true"
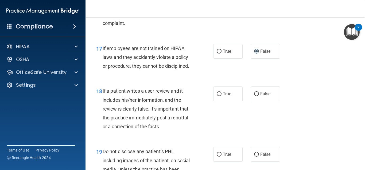
scroll to position [962, 0]
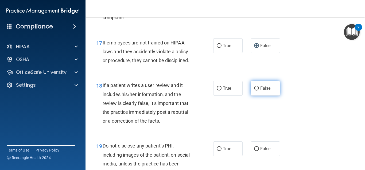
click at [255, 90] on input "False" at bounding box center [256, 88] width 5 height 4
radio input "true"
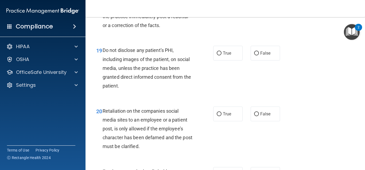
scroll to position [1058, 0]
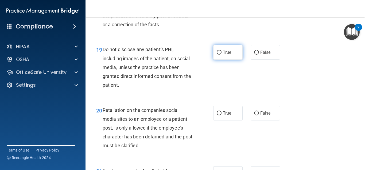
click at [219, 55] on input "True" at bounding box center [219, 53] width 5 height 4
radio input "true"
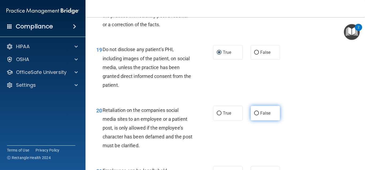
click at [257, 115] on input "False" at bounding box center [256, 113] width 5 height 4
radio input "true"
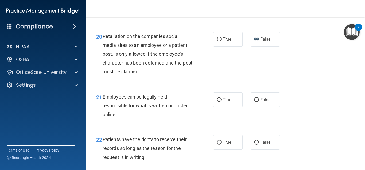
scroll to position [1155, 0]
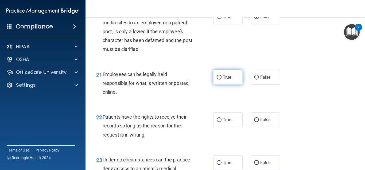
click at [219, 79] on input "True" at bounding box center [219, 77] width 5 height 4
radio input "true"
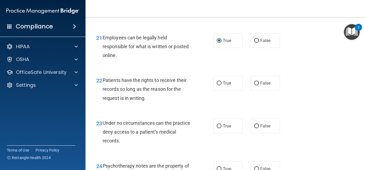
scroll to position [1203, 0]
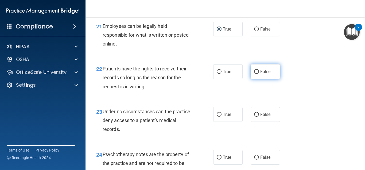
click at [257, 74] on input "False" at bounding box center [256, 72] width 5 height 4
radio input "true"
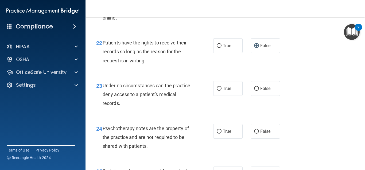
scroll to position [1251, 0]
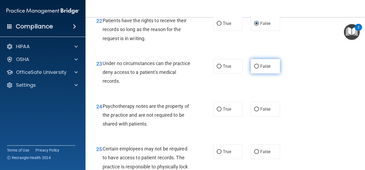
click at [256, 68] on input "False" at bounding box center [256, 66] width 5 height 4
radio input "true"
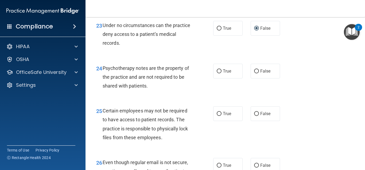
scroll to position [1299, 0]
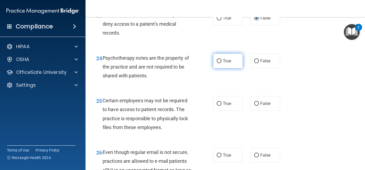
click at [220, 63] on input "True" at bounding box center [219, 61] width 5 height 4
radio input "true"
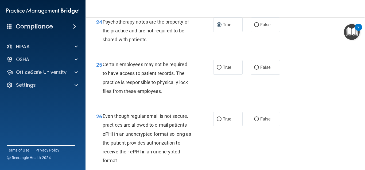
scroll to position [1347, 0]
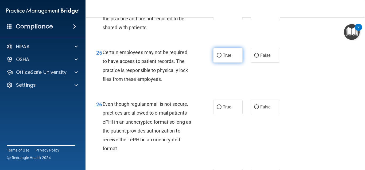
click at [219, 57] on input "True" at bounding box center [219, 55] width 5 height 4
radio input "true"
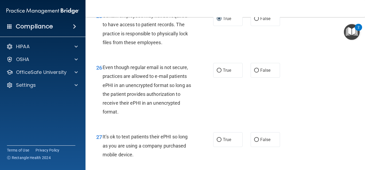
scroll to position [1395, 0]
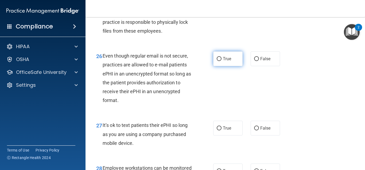
click at [222, 66] on label "True" at bounding box center [227, 58] width 29 height 15
click at [222, 61] on input "True" at bounding box center [219, 59] width 5 height 4
radio input "true"
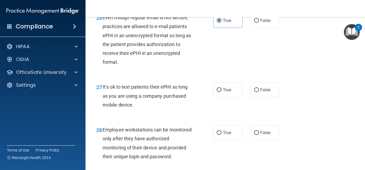
scroll to position [1443, 0]
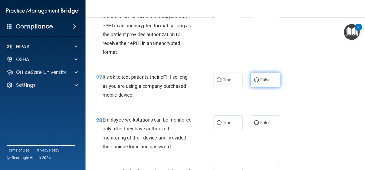
click at [256, 82] on input "False" at bounding box center [256, 80] width 5 height 4
radio input "true"
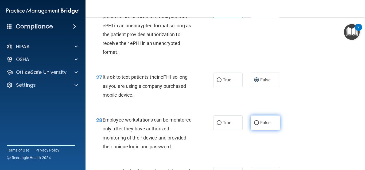
click at [257, 125] on input "False" at bounding box center [256, 123] width 5 height 4
radio input "true"
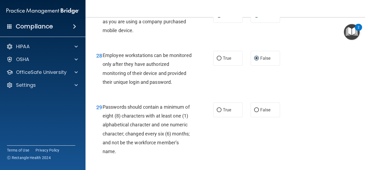
scroll to position [1515, 0]
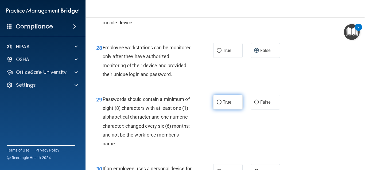
click at [220, 104] on input "True" at bounding box center [219, 102] width 5 height 4
radio input "true"
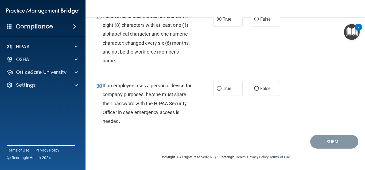
scroll to position [1608, 0]
click at [257, 87] on input "False" at bounding box center [256, 89] width 5 height 4
radio input "true"
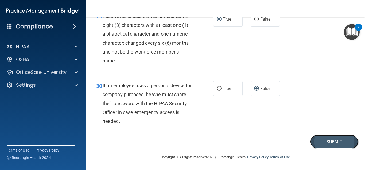
click at [339, 142] on button "Submit" at bounding box center [334, 142] width 48 height 14
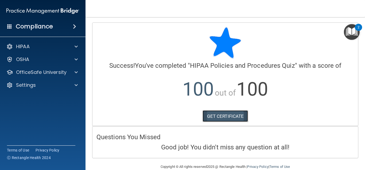
click at [221, 115] on link "GET CERTIFICATE" at bounding box center [226, 116] width 46 height 12
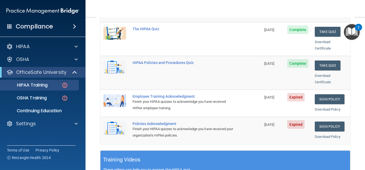
scroll to position [120, 0]
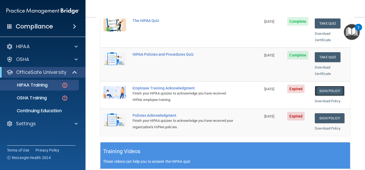
click at [323, 86] on link "Sign Policy" at bounding box center [330, 91] width 30 height 10
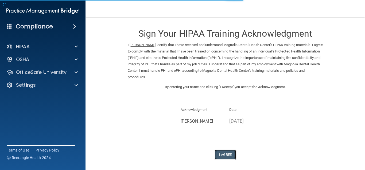
click at [227, 154] on button "I Agree" at bounding box center [225, 154] width 21 height 10
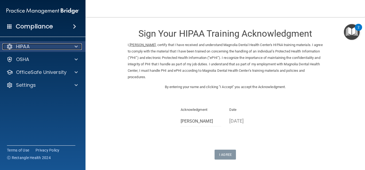
click at [73, 45] on div at bounding box center [75, 46] width 13 height 6
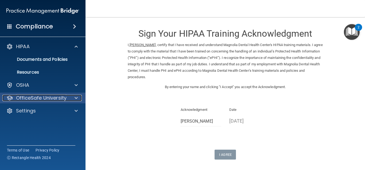
click at [73, 98] on div at bounding box center [75, 98] width 13 height 6
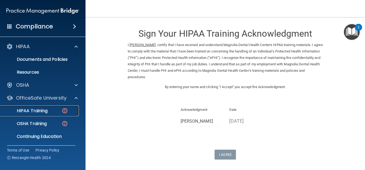
click at [57, 110] on div "HIPAA Training" at bounding box center [39, 110] width 73 height 5
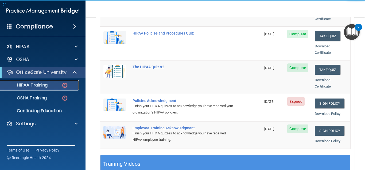
scroll to position [120, 0]
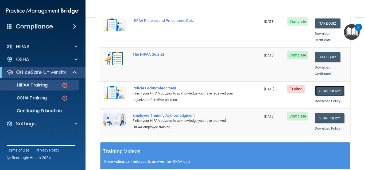
click at [332, 86] on link "Sign Policy" at bounding box center [330, 91] width 30 height 10
click at [330, 86] on link "Sign Policy" at bounding box center [330, 91] width 30 height 10
click at [334, 86] on link "Sign Policy" at bounding box center [330, 91] width 30 height 10
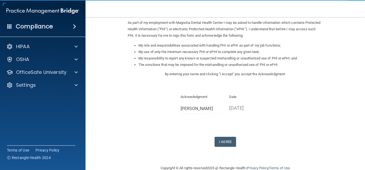
scroll to position [72, 0]
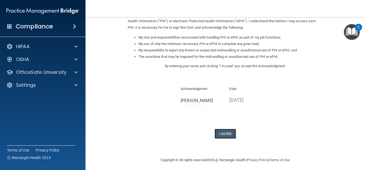
click at [225, 135] on button "I Agree" at bounding box center [225, 134] width 21 height 10
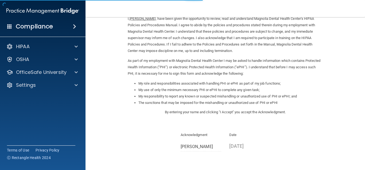
scroll to position [72, 0]
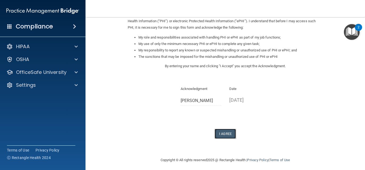
click at [224, 133] on button "I Agree" at bounding box center [225, 134] width 21 height 10
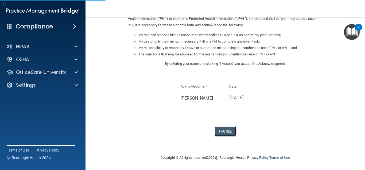
scroll to position [75, 0]
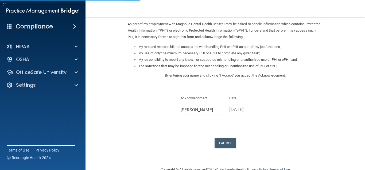
scroll to position [72, 0]
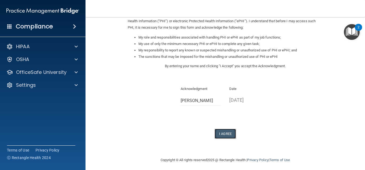
click at [226, 133] on button "I Agree" at bounding box center [225, 134] width 21 height 10
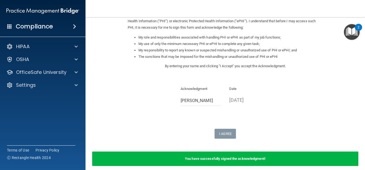
scroll to position [96, 0]
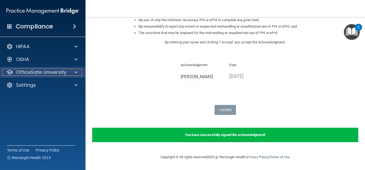
click at [76, 71] on span at bounding box center [76, 72] width 3 height 6
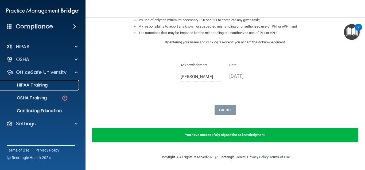
click at [52, 85] on div "HIPAA Training" at bounding box center [39, 84] width 73 height 5
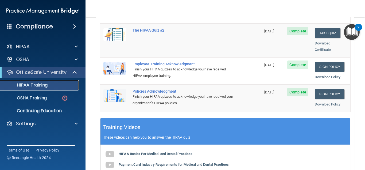
scroll to position [192, 0]
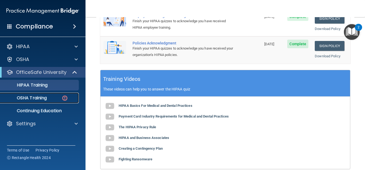
click at [41, 97] on p "OSHA Training" at bounding box center [24, 97] width 43 height 5
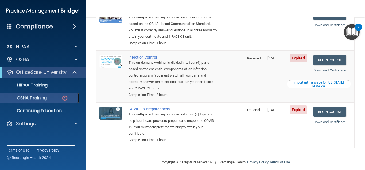
scroll to position [7, 0]
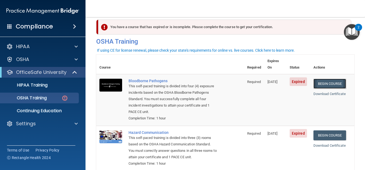
click at [332, 79] on link "Begin Course" at bounding box center [329, 84] width 33 height 10
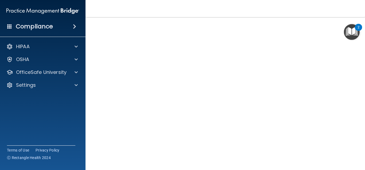
scroll to position [48, 0]
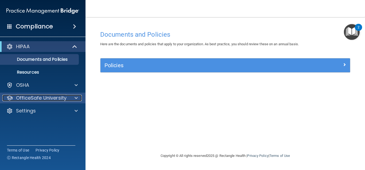
click at [73, 97] on div at bounding box center [75, 98] width 13 height 6
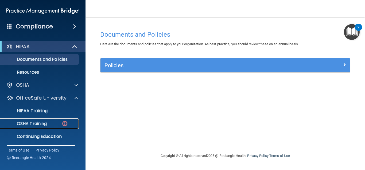
click at [45, 123] on p "OSHA Training" at bounding box center [24, 123] width 43 height 5
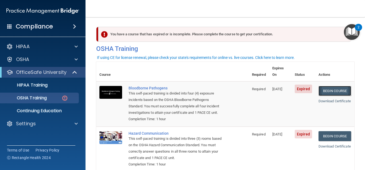
click at [337, 86] on link "Begin Course" at bounding box center [335, 91] width 33 height 10
click at [351, 34] on img "Open Resource Center, 2 new notifications" at bounding box center [352, 32] width 16 height 16
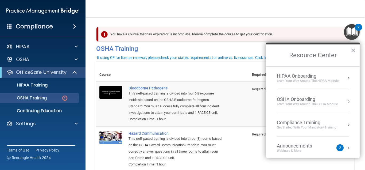
click at [339, 148] on div "2" at bounding box center [340, 148] width 2 height 0
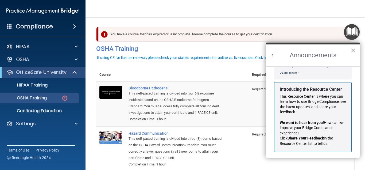
scroll to position [83, 0]
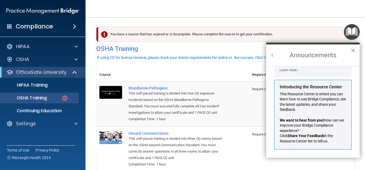
click at [354, 49] on button "×" at bounding box center [353, 50] width 5 height 9
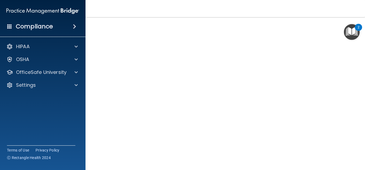
scroll to position [11, 0]
